Goal: Check status: Check status

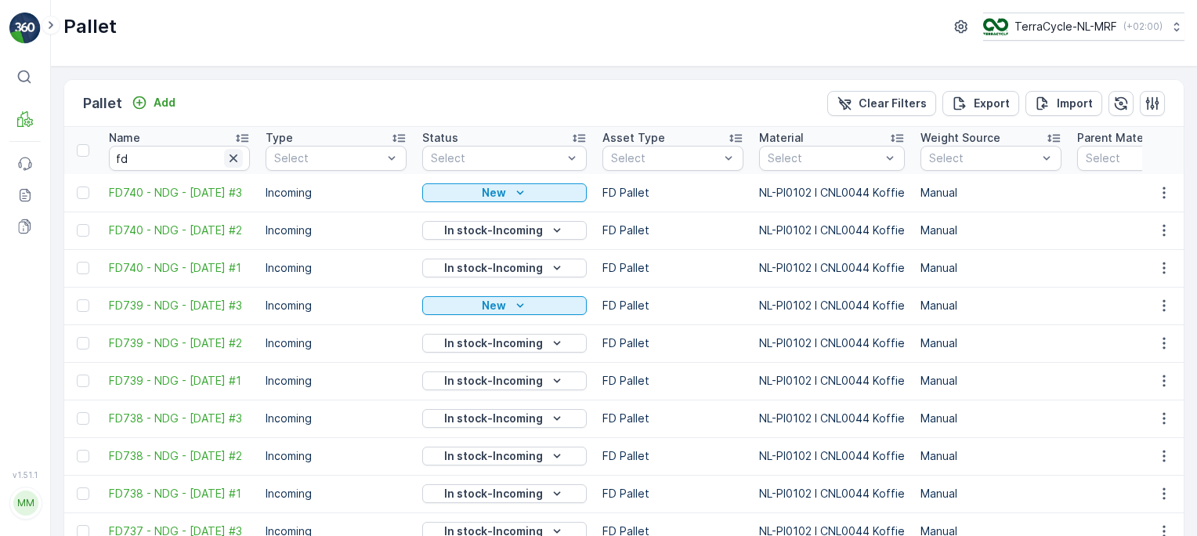
click at [230, 151] on icon "button" at bounding box center [234, 158] width 16 height 16
click at [50, 29] on icon at bounding box center [50, 25] width 17 height 19
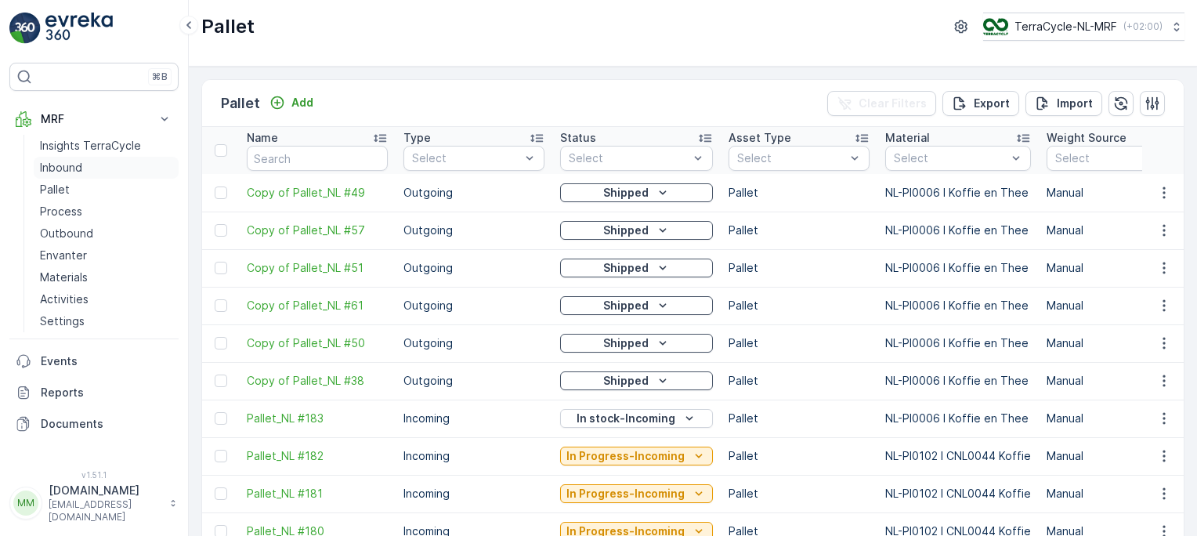
click at [54, 169] on p "Inbound" at bounding box center [61, 168] width 42 height 16
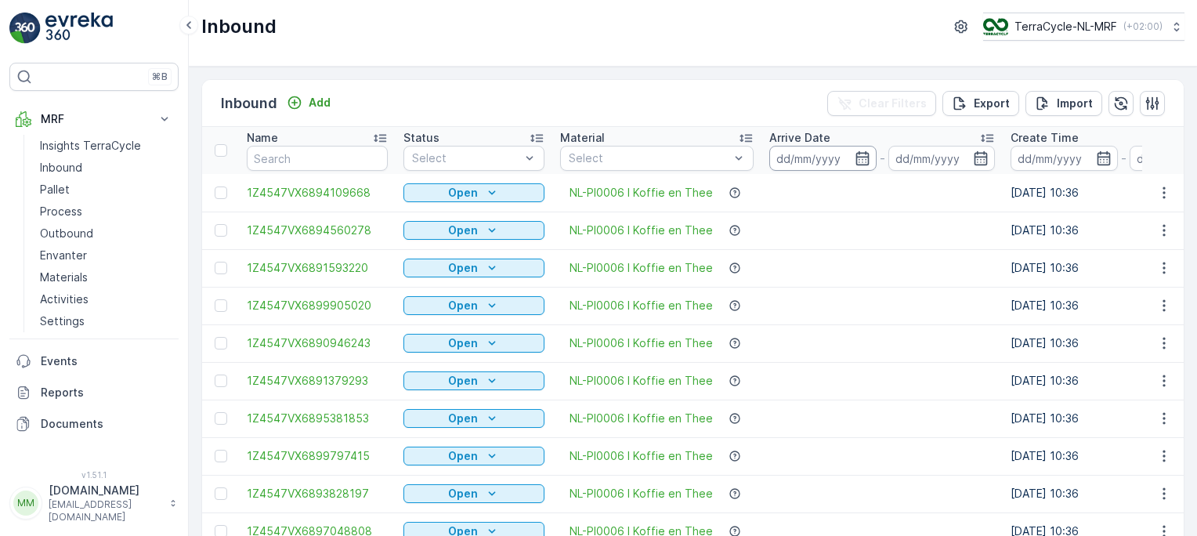
click at [794, 156] on input at bounding box center [822, 158] width 107 height 25
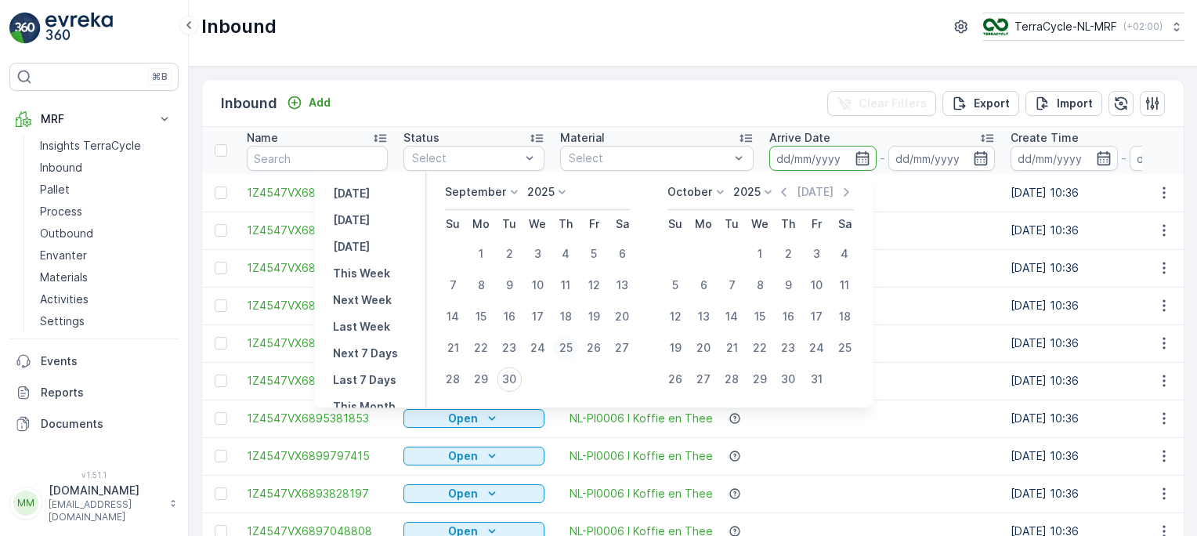
click at [569, 345] on div "25" at bounding box center [565, 347] width 25 height 25
type input "[DATE]"
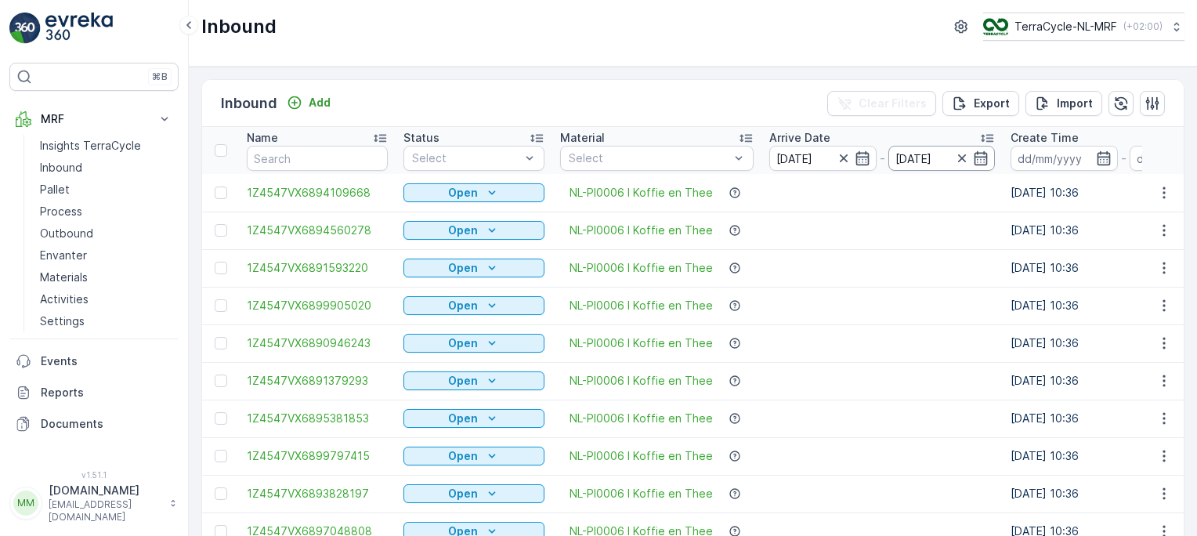
click at [920, 166] on input "[DATE]" at bounding box center [941, 158] width 107 height 25
click at [915, 225] on td at bounding box center [881, 230] width 241 height 38
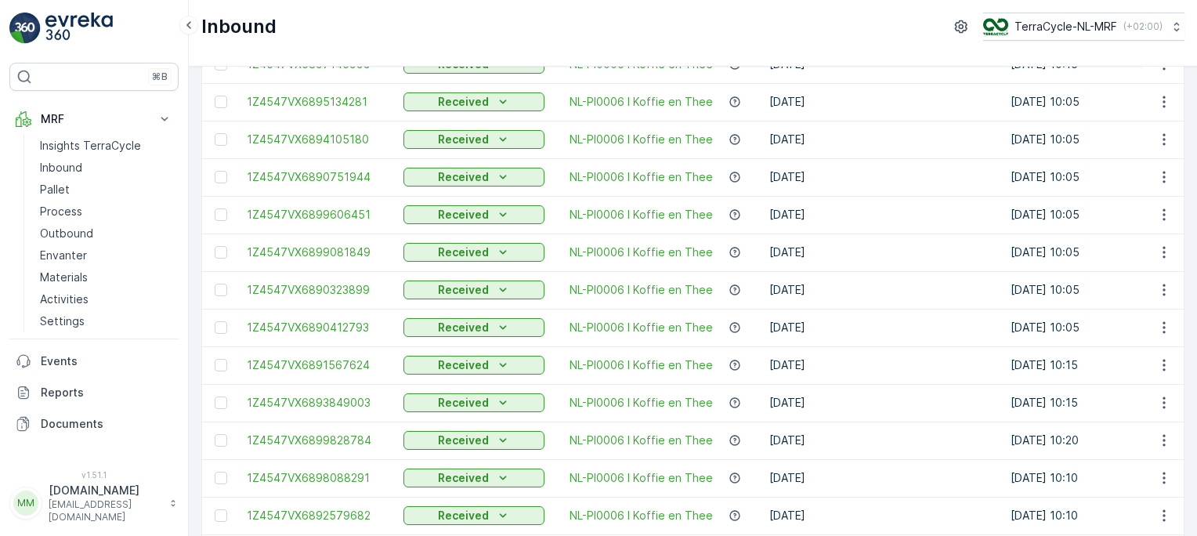
scroll to position [1582, 0]
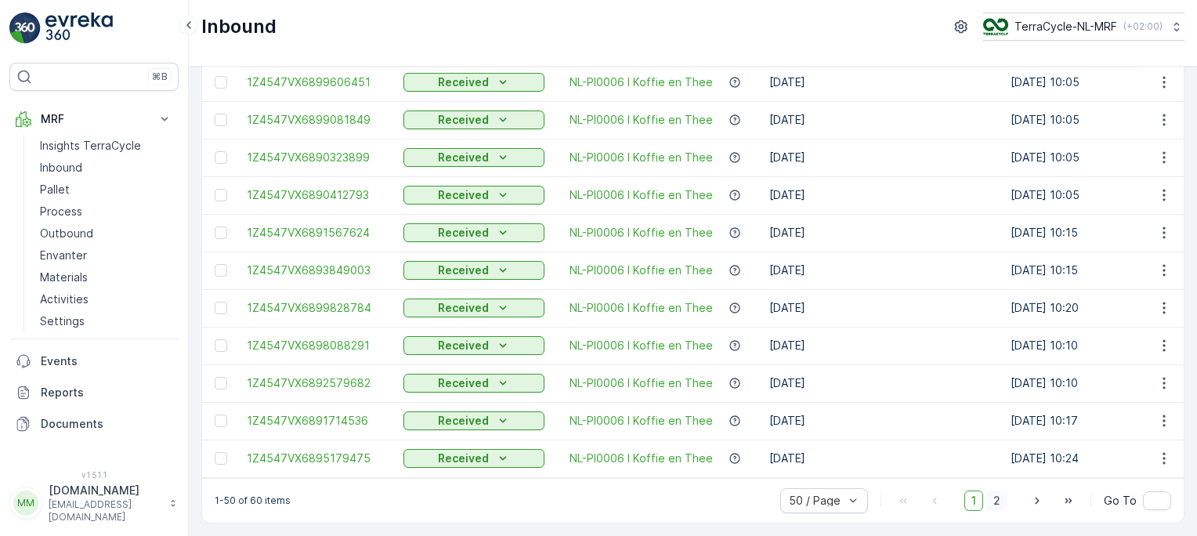
click at [996, 508] on span "2" at bounding box center [996, 500] width 21 height 20
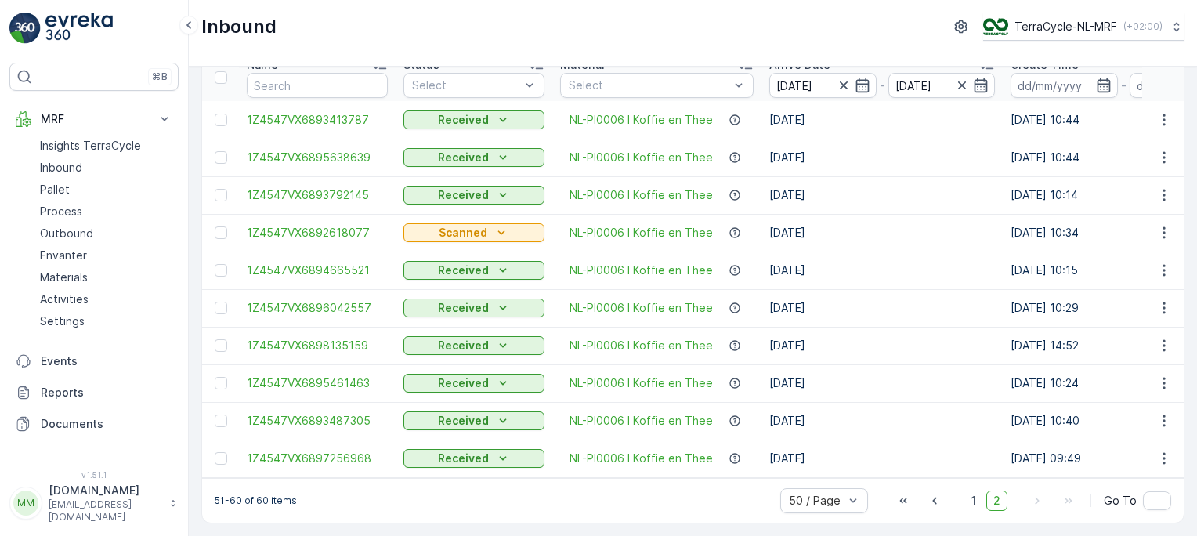
scroll to position [78, 0]
click at [996, 503] on span "2" at bounding box center [996, 500] width 21 height 20
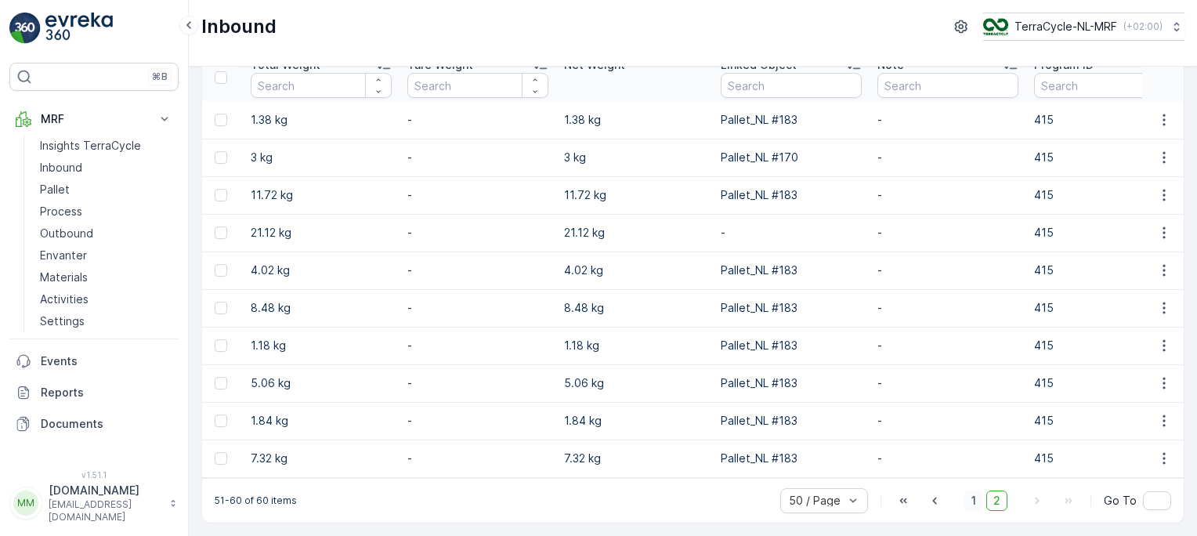
click at [975, 495] on span "1" at bounding box center [973, 500] width 19 height 20
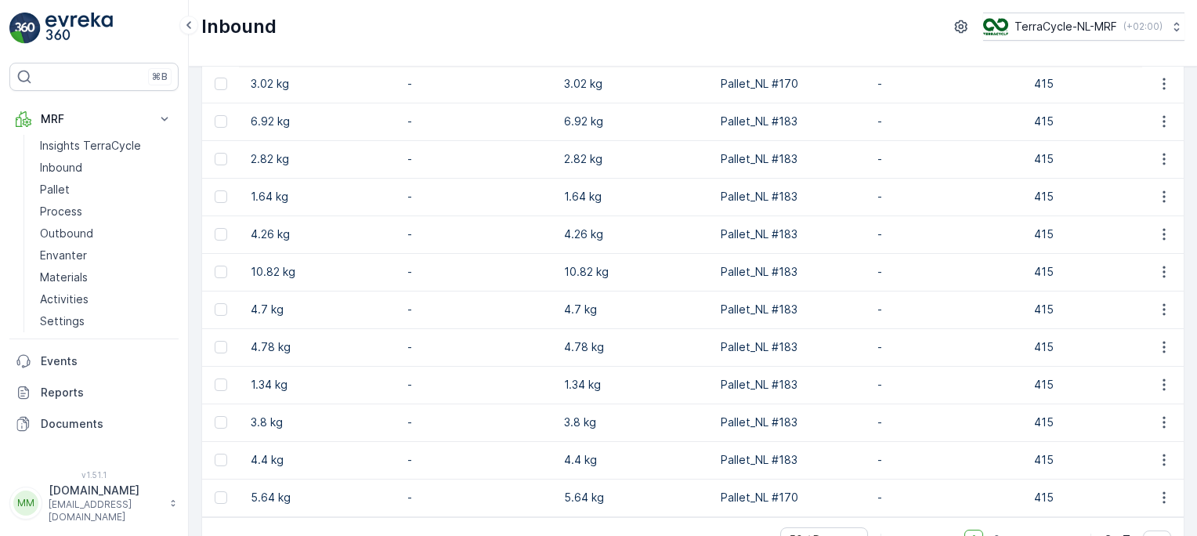
scroll to position [1582, 0]
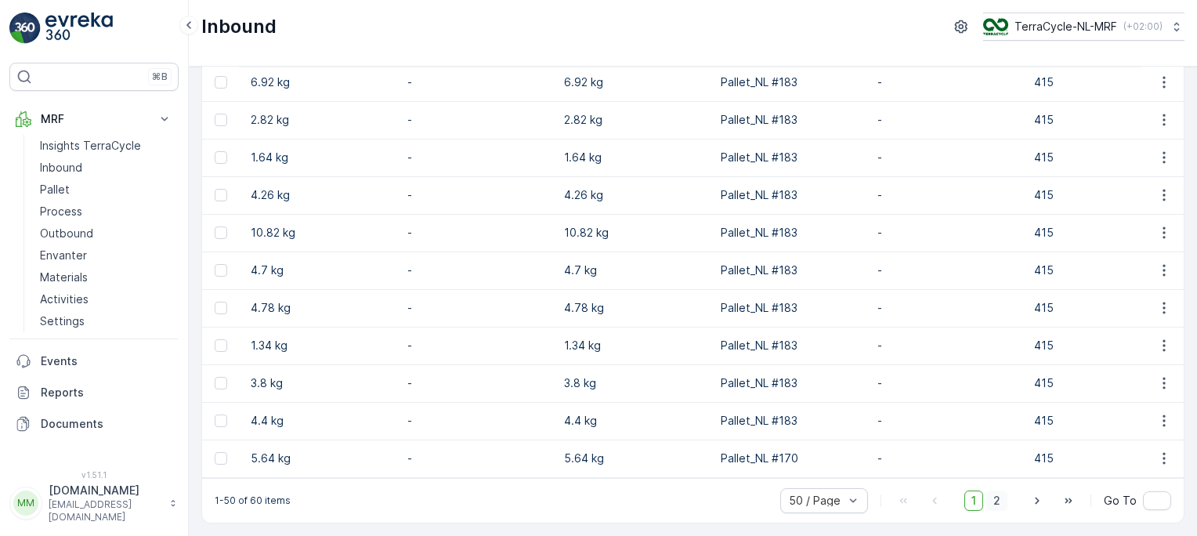
click at [995, 501] on span "2" at bounding box center [996, 500] width 21 height 20
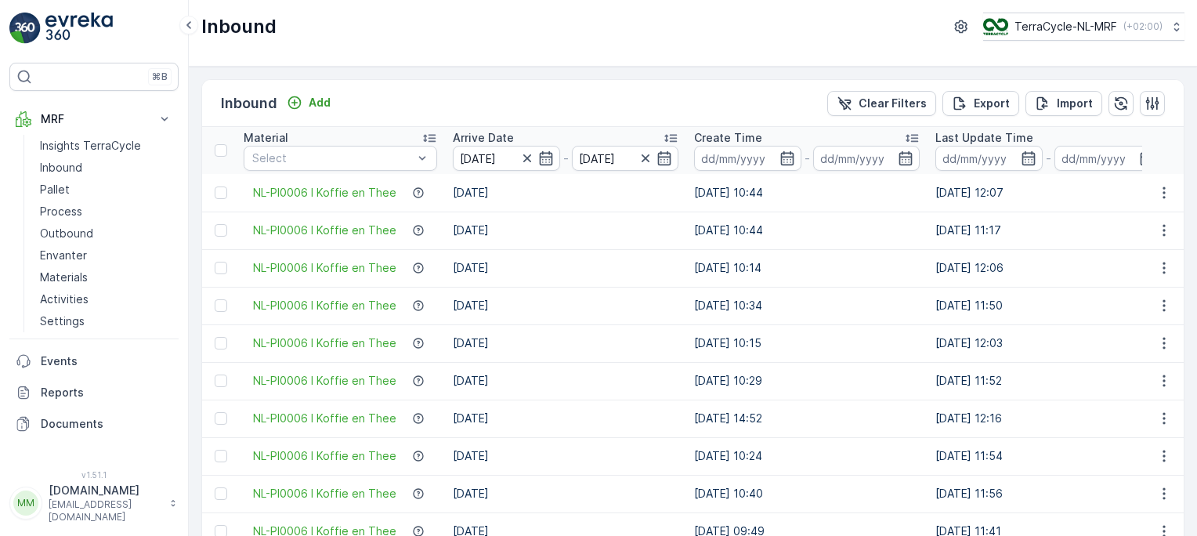
scroll to position [0, 338]
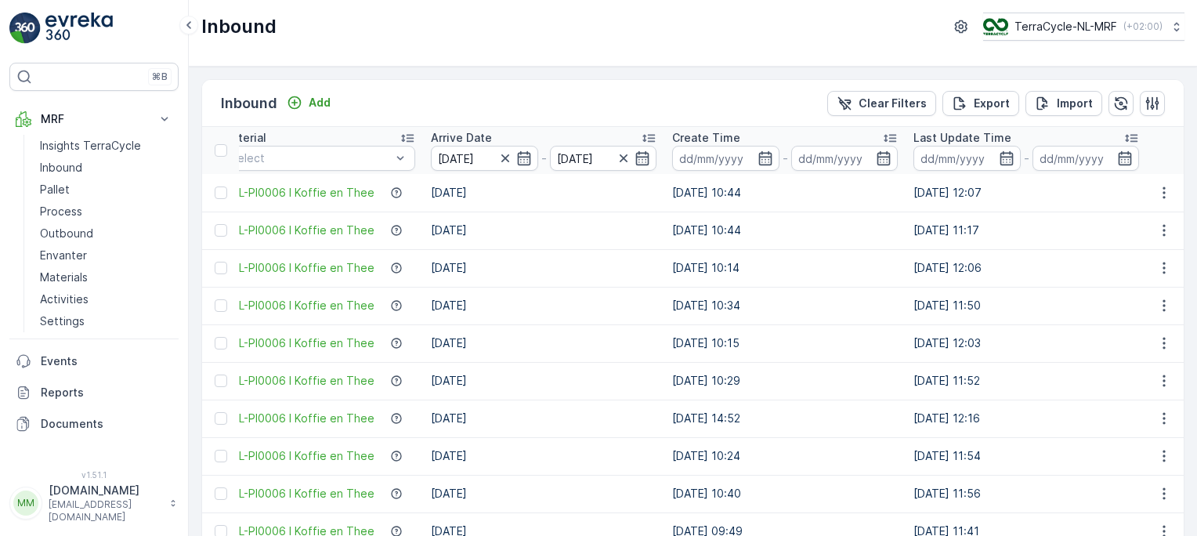
click at [969, 132] on p "Last Update Time" at bounding box center [962, 138] width 98 height 16
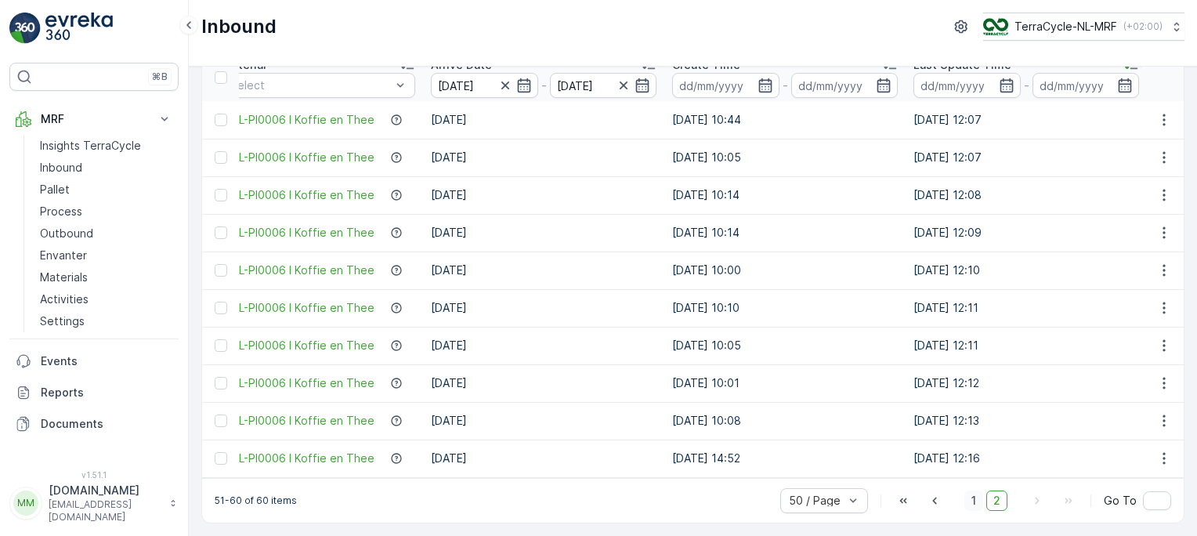
click at [972, 495] on span "1" at bounding box center [973, 500] width 19 height 20
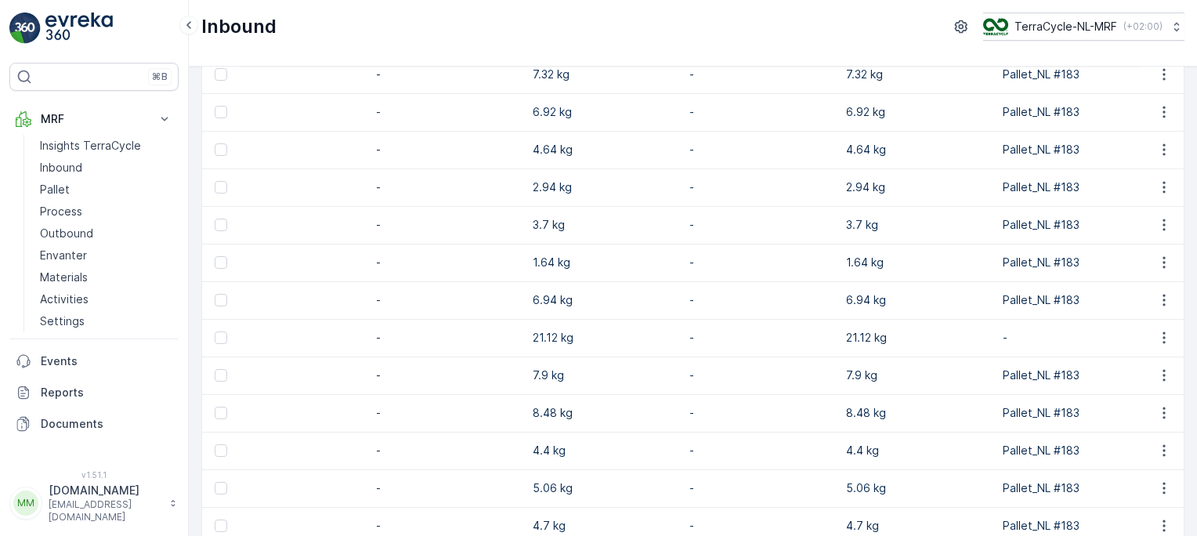
scroll to position [0, 1274]
